Goal: Task Accomplishment & Management: Complete application form

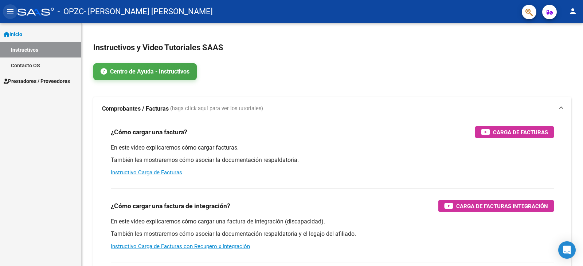
click at [15, 13] on button "menu" at bounding box center [10, 11] width 15 height 15
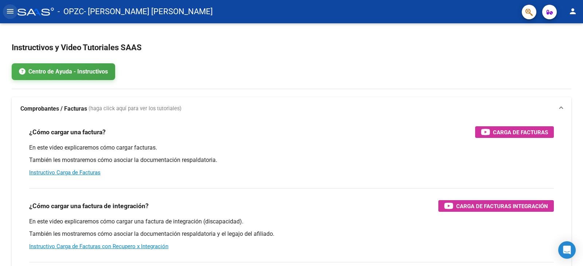
click at [15, 13] on button "menu" at bounding box center [10, 11] width 15 height 15
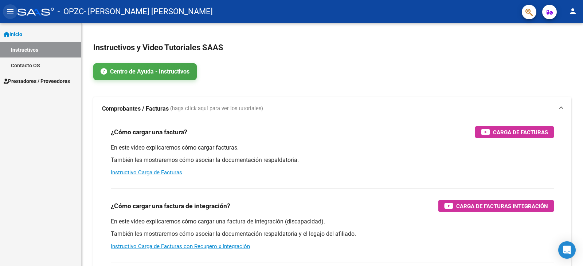
click at [13, 12] on mat-icon "menu" at bounding box center [10, 11] width 9 height 9
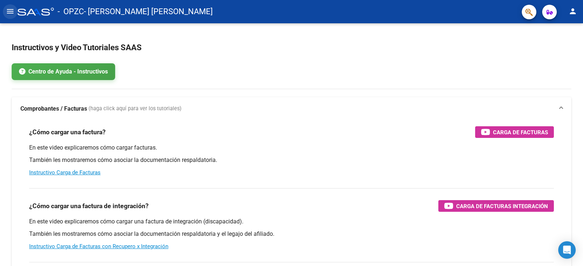
click at [13, 12] on mat-icon "menu" at bounding box center [10, 11] width 9 height 9
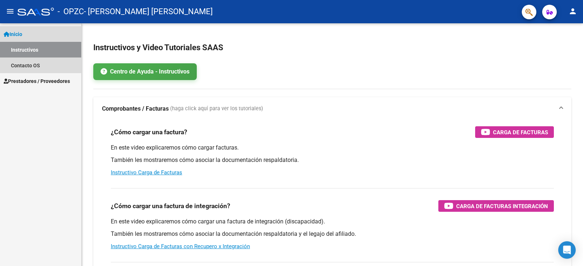
click at [34, 35] on link "Inicio" at bounding box center [40, 34] width 81 height 16
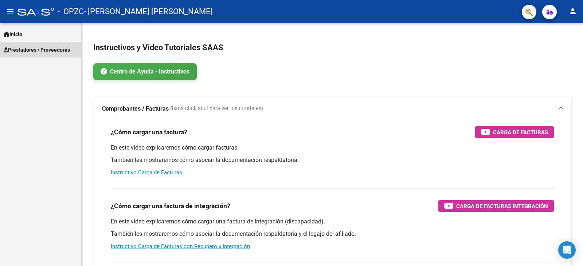
click at [33, 53] on span "Prestadores / Proveedores" at bounding box center [37, 50] width 66 height 8
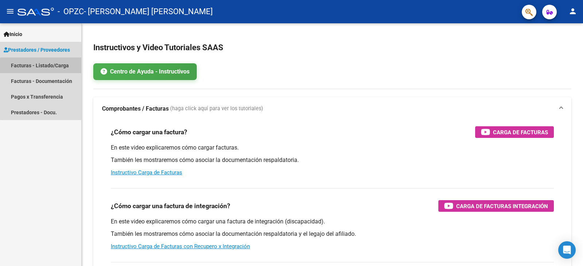
click at [68, 66] on link "Facturas - Listado/Carga" at bounding box center [40, 66] width 81 height 16
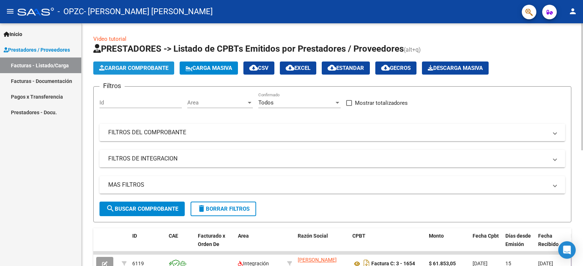
click at [122, 65] on span "Cargar Comprobante" at bounding box center [133, 68] width 69 height 7
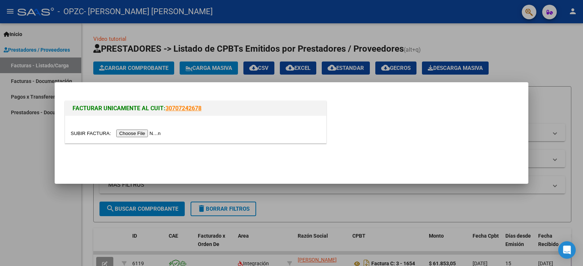
click at [147, 133] on input "file" at bounding box center [117, 134] width 92 height 8
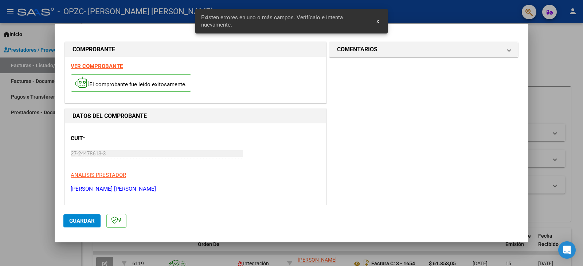
scroll to position [154, 0]
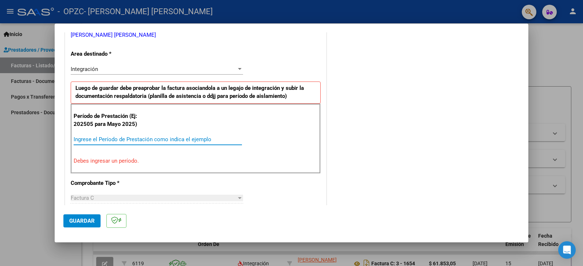
click at [133, 141] on input "Ingrese el Período de Prestación como indica el ejemplo" at bounding box center [158, 139] width 168 height 7
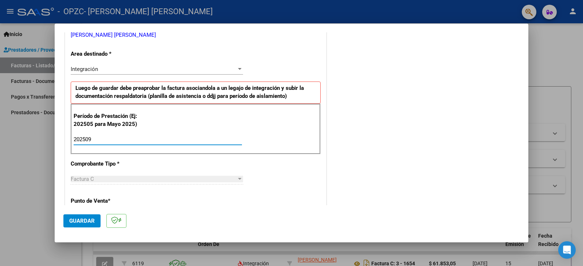
type input "202509"
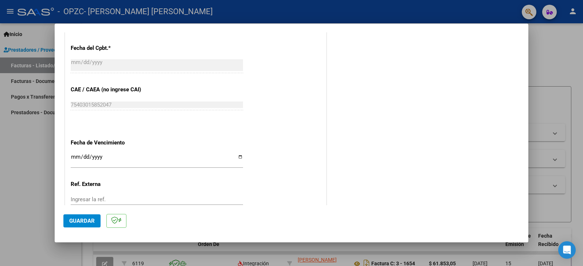
scroll to position [421, 0]
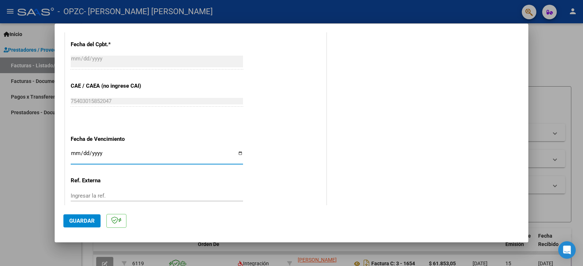
click at [73, 157] on input "Ingresar la fecha" at bounding box center [157, 156] width 172 height 12
type input "[DATE]"
click at [84, 220] on span "Guardar" at bounding box center [81, 221] width 25 height 7
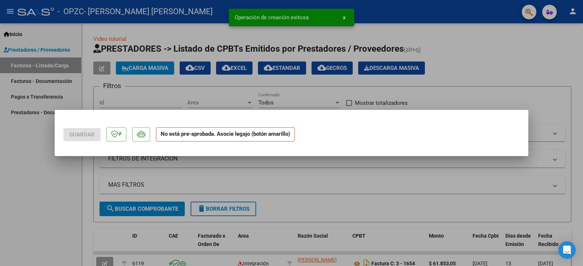
scroll to position [0, 0]
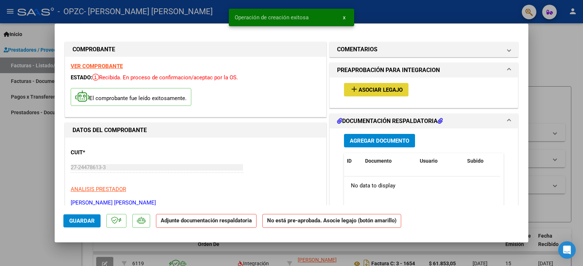
click at [388, 89] on span "Asociar Legajo" at bounding box center [380, 90] width 44 height 7
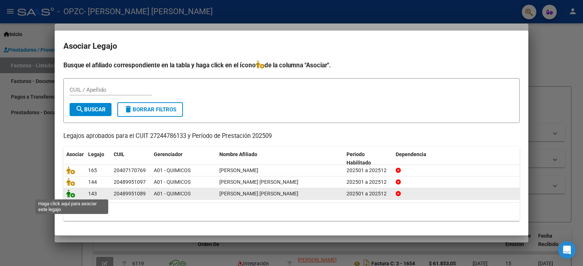
click at [71, 194] on icon at bounding box center [70, 194] width 9 height 8
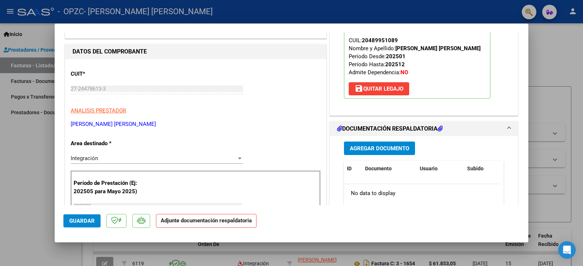
scroll to position [139, 0]
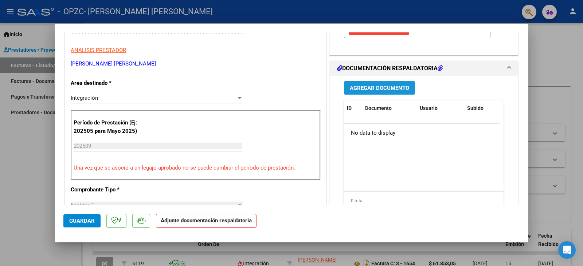
click at [397, 88] on span "Agregar Documento" at bounding box center [379, 88] width 59 height 7
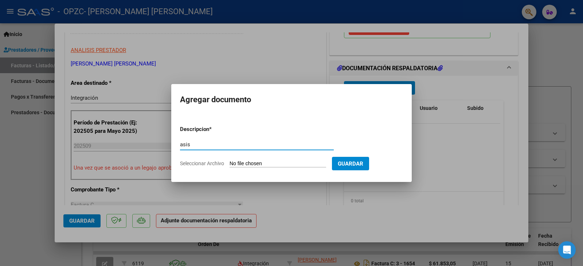
type input "asis"
click at [217, 163] on span "Seleccionar Archivo" at bounding box center [202, 164] width 44 height 6
click at [229, 163] on input "Seleccionar Archivo" at bounding box center [277, 164] width 96 height 7
type input "C:\fakepath\Sept [PERSON_NAME] asist.pdf"
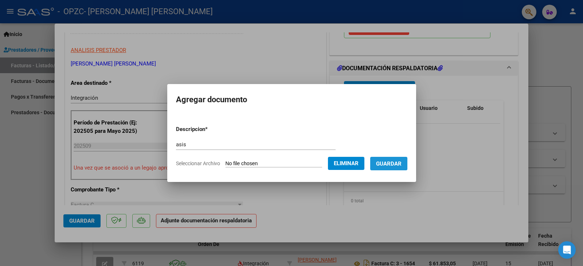
click at [396, 161] on span "Guardar" at bounding box center [388, 164] width 25 height 7
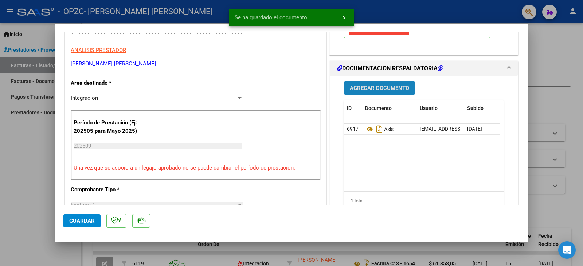
click at [382, 89] on span "Agregar Documento" at bounding box center [379, 88] width 59 height 7
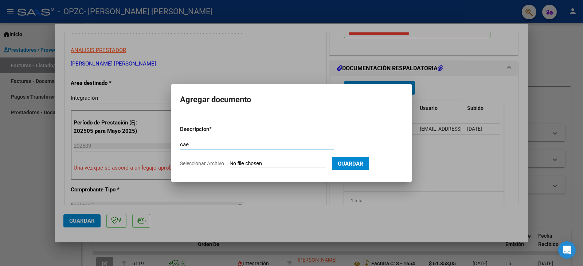
type input "cae"
click at [212, 164] on span "Seleccionar Archivo" at bounding box center [202, 164] width 44 height 6
click at [229, 164] on input "Seleccionar Archivo" at bounding box center [277, 164] width 96 height 7
type input "C:\fakepath\Sept cae GVGabriel.pdf"
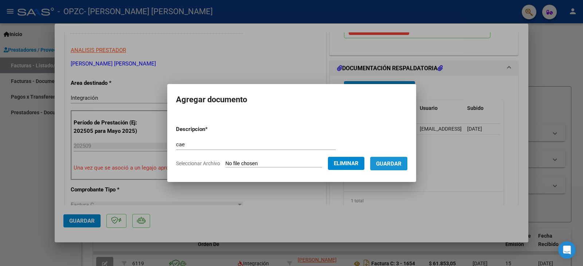
click at [395, 163] on span "Guardar" at bounding box center [388, 164] width 25 height 7
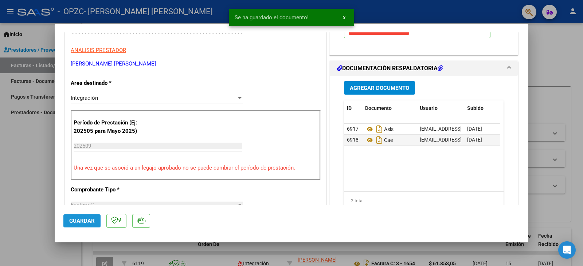
click at [82, 222] on span "Guardar" at bounding box center [81, 221] width 25 height 7
click at [35, 210] on div at bounding box center [291, 133] width 583 height 266
type input "$ 0,00"
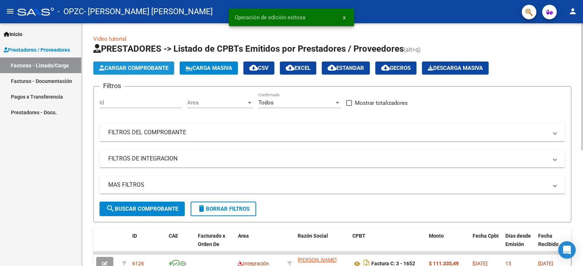
click at [139, 70] on span "Cargar Comprobante" at bounding box center [133, 68] width 69 height 7
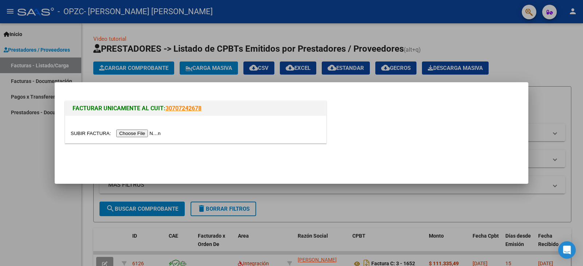
click at [150, 135] on input "file" at bounding box center [117, 134] width 92 height 8
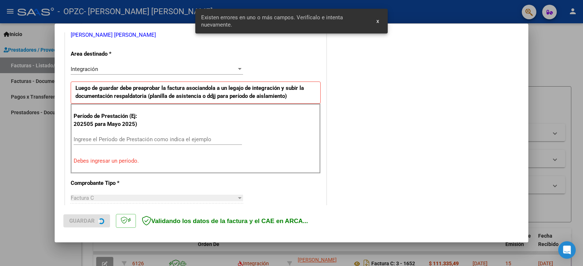
scroll to position [168, 0]
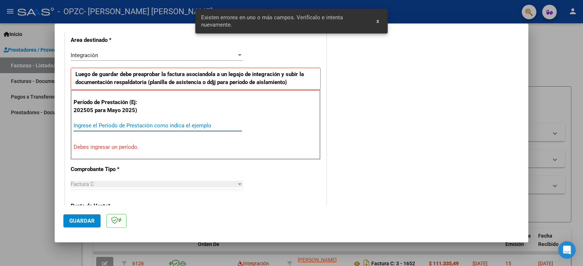
click at [144, 124] on input "Ingrese el Período de Prestación como indica el ejemplo" at bounding box center [158, 125] width 168 height 7
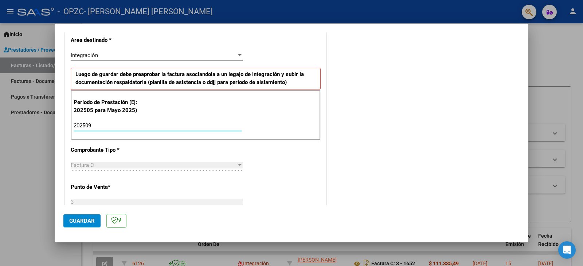
type input "202509"
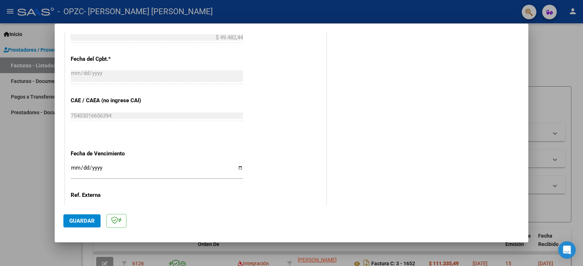
scroll to position [410, 0]
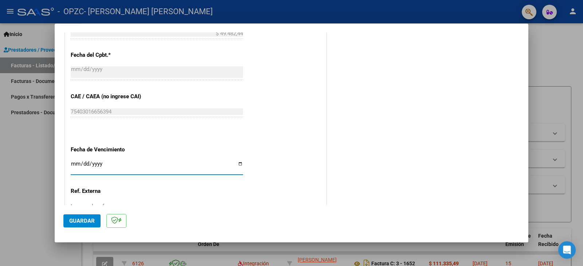
click at [75, 166] on input "Ingresar la fecha" at bounding box center [157, 167] width 172 height 12
type input "[DATE]"
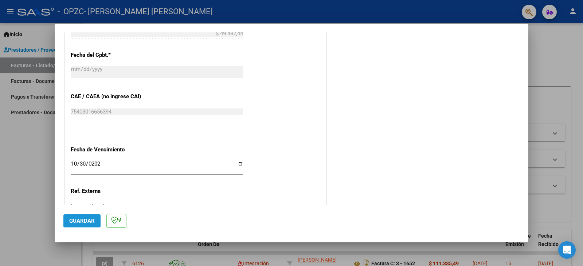
click at [81, 220] on span "Guardar" at bounding box center [81, 221] width 25 height 7
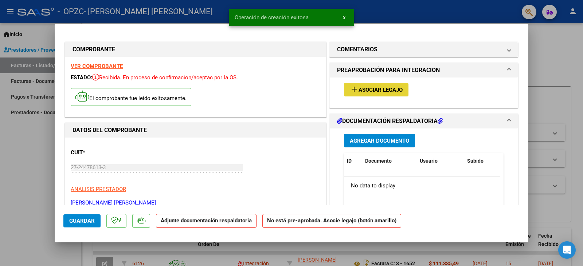
click at [370, 90] on span "Asociar Legajo" at bounding box center [380, 90] width 44 height 7
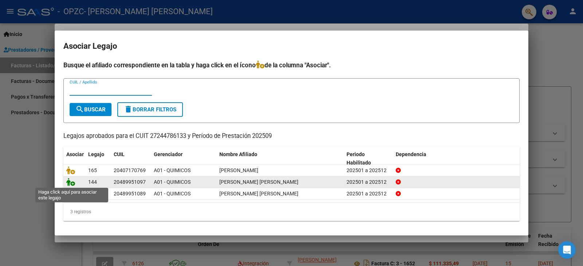
click at [69, 184] on icon at bounding box center [70, 182] width 9 height 8
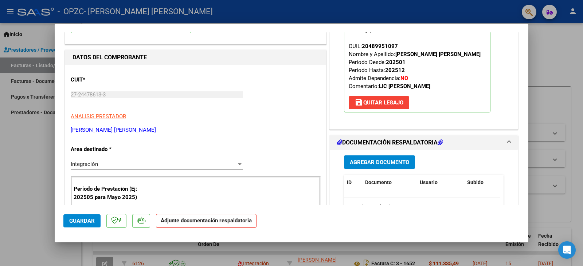
scroll to position [151, 0]
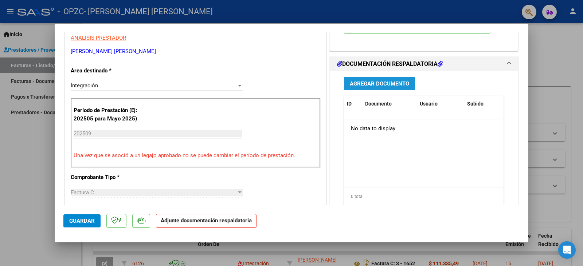
click at [402, 80] on span "Agregar Documento" at bounding box center [379, 83] width 59 height 7
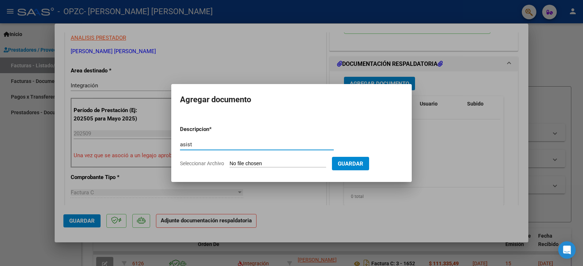
type input "asist"
click at [208, 164] on span "Seleccionar Archivo" at bounding box center [202, 164] width 44 height 6
click at [229, 164] on input "Seleccionar Archivo" at bounding box center [277, 164] width 96 height 7
type input "C:\fakepath\Sept asist G v [PERSON_NAME].pdf"
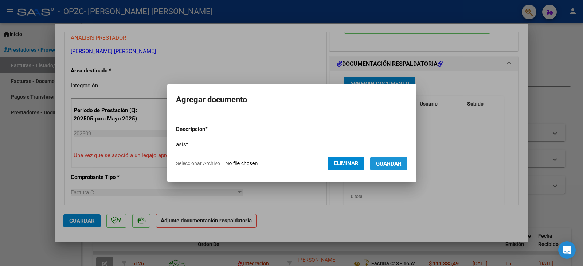
click at [401, 164] on span "Guardar" at bounding box center [388, 164] width 25 height 7
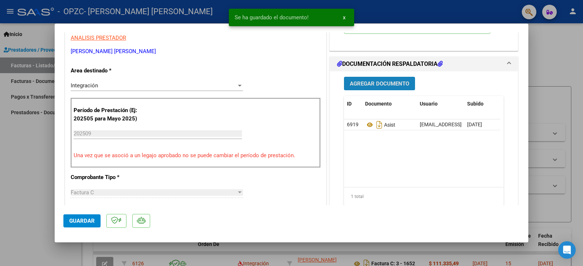
click at [396, 84] on span "Agregar Documento" at bounding box center [379, 83] width 59 height 7
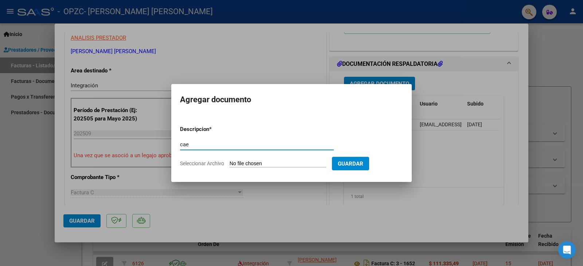
type input "cae"
click at [207, 164] on span "Seleccionar Archivo" at bounding box center [202, 164] width 44 height 6
click at [229, 164] on input "Seleccionar Archivo" at bounding box center [277, 164] width 96 height 7
type input "C:\fakepath\Sept GV [PERSON_NAME] cae.pdf"
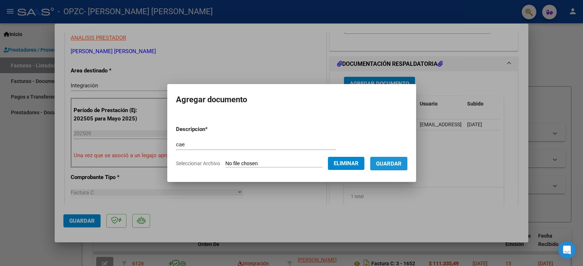
click at [394, 161] on span "Guardar" at bounding box center [388, 164] width 25 height 7
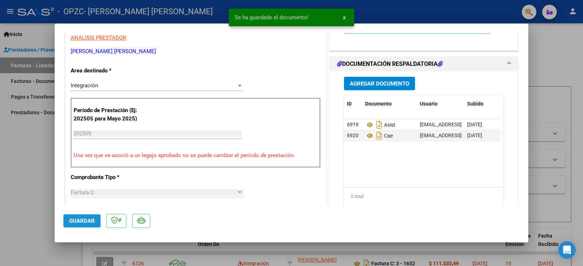
click at [84, 222] on span "Guardar" at bounding box center [81, 221] width 25 height 7
click at [17, 203] on div at bounding box center [291, 133] width 583 height 266
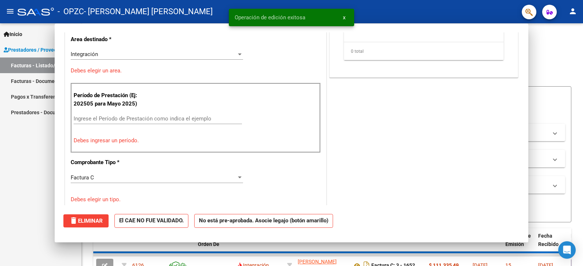
scroll to position [0, 0]
